Goal: Task Accomplishment & Management: Complete application form

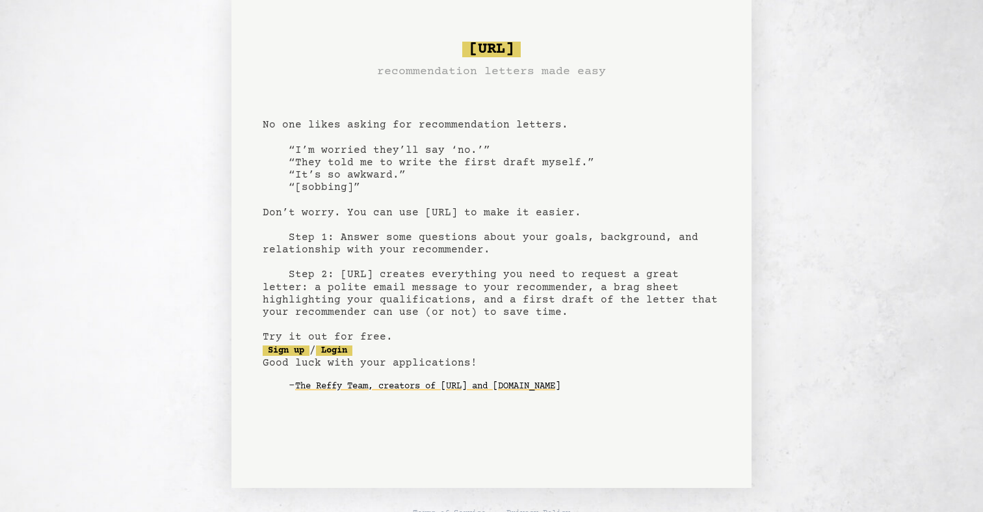
scroll to position [18, 0]
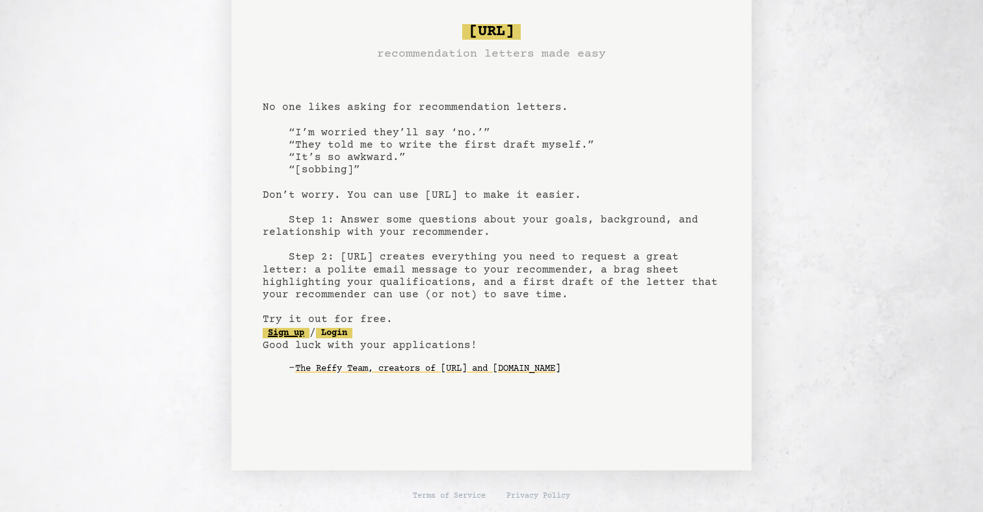
click at [291, 333] on link "Sign up" at bounding box center [286, 333] width 47 height 10
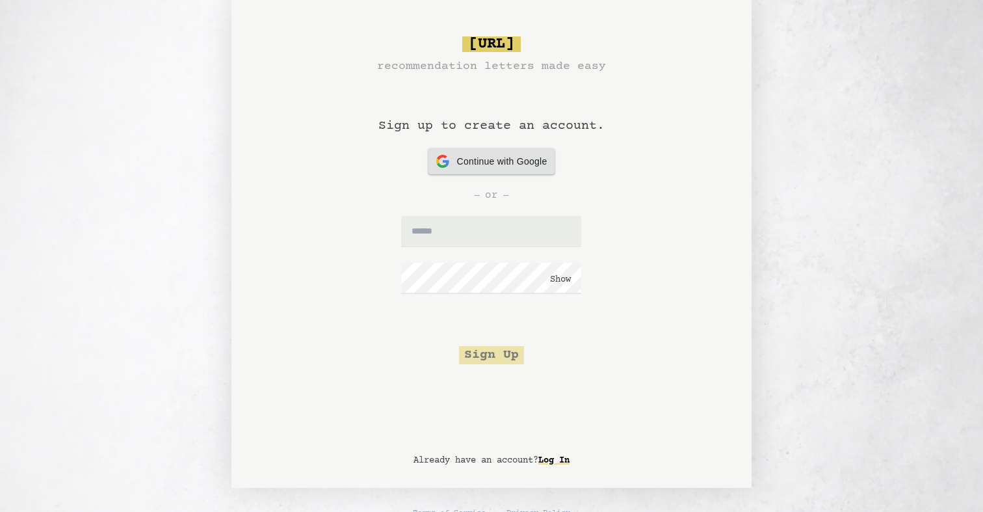
click at [456, 157] on div "Continue with Google Continue with Google" at bounding box center [491, 161] width 111 height 26
